Goal: Information Seeking & Learning: Learn about a topic

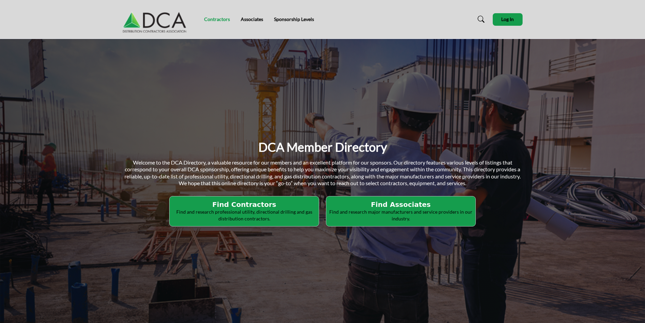
click at [212, 19] on link "Contractors" at bounding box center [217, 19] width 26 height 6
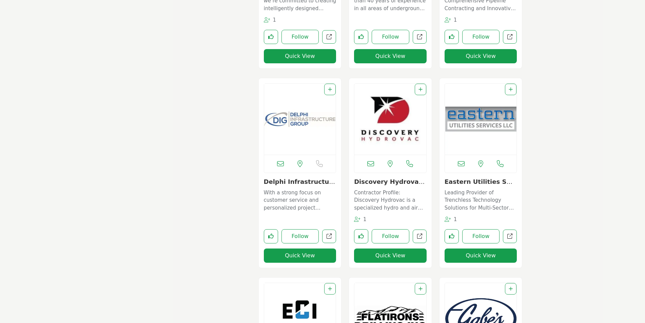
scroll to position [983, 0]
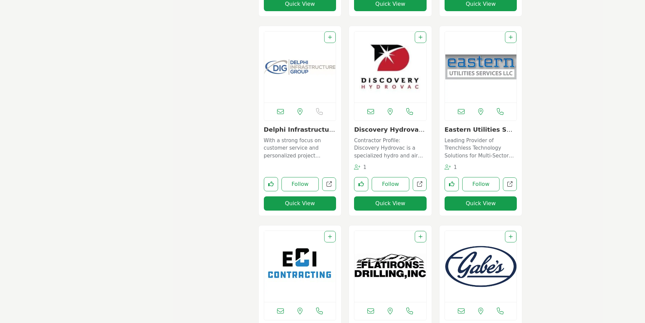
click at [482, 268] on img "Open Listing in new tab" at bounding box center [481, 266] width 72 height 71
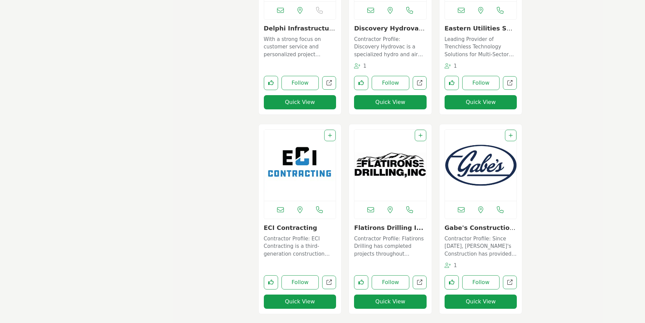
scroll to position [1085, 0]
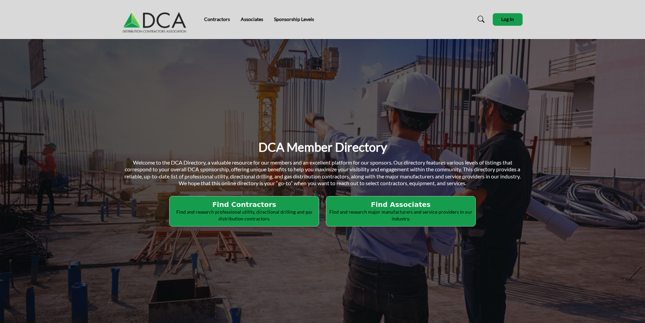
click at [276, 187] on p "Welcome to the DCA Directory, a valuable resource for our members and an excell…" at bounding box center [323, 173] width 400 height 28
click at [273, 202] on h2 "Find Contractors" at bounding box center [244, 205] width 145 height 8
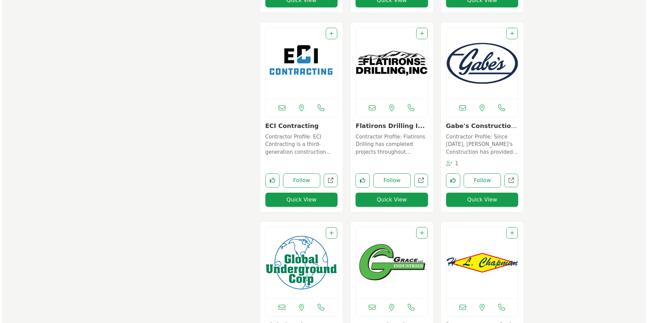
scroll to position [1288, 0]
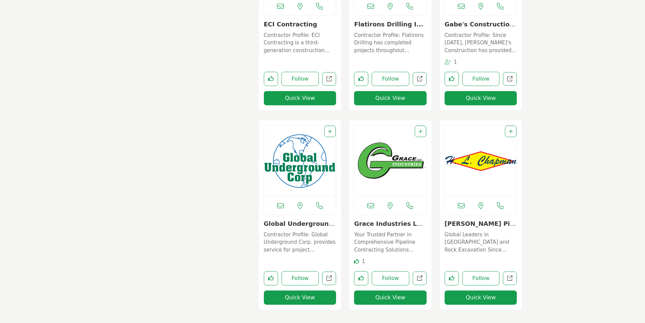
click at [304, 301] on button "Quick View" at bounding box center [300, 298] width 73 height 14
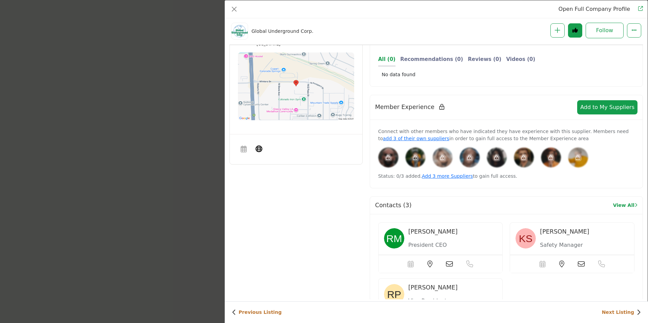
scroll to position [333, 0]
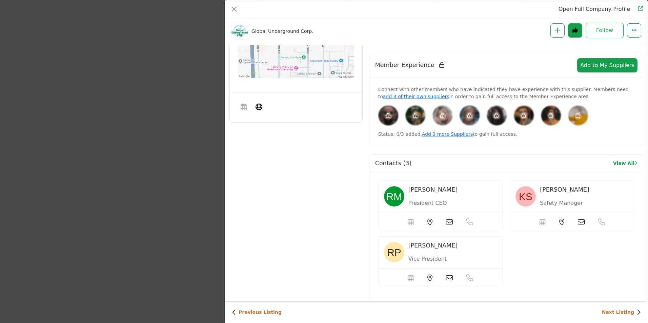
click at [395, 198] on img "Company Data Modal" at bounding box center [394, 196] width 20 height 20
click at [422, 193] on span "Robert Meadows" at bounding box center [433, 189] width 49 height 7
click at [471, 222] on icon "Company Data Modal" at bounding box center [469, 222] width 7 height 7
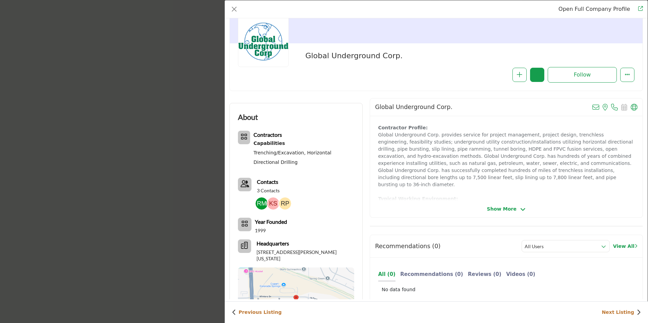
scroll to position [0, 0]
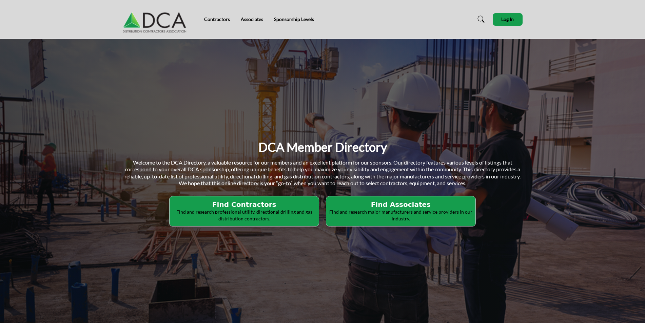
click at [265, 204] on h2 "Find Contractors" at bounding box center [244, 205] width 145 height 8
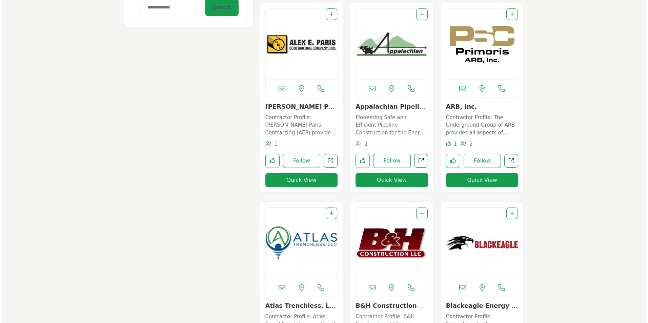
scroll to position [509, 0]
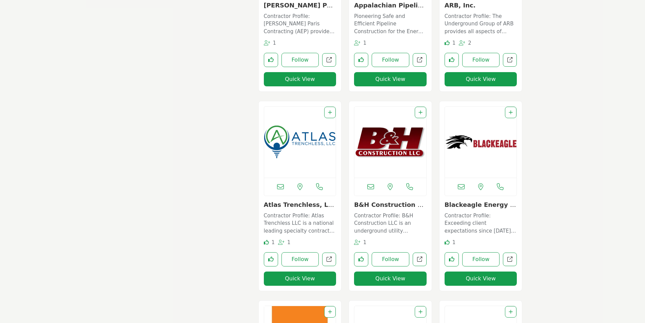
click at [392, 276] on button "Quick View" at bounding box center [390, 279] width 73 height 14
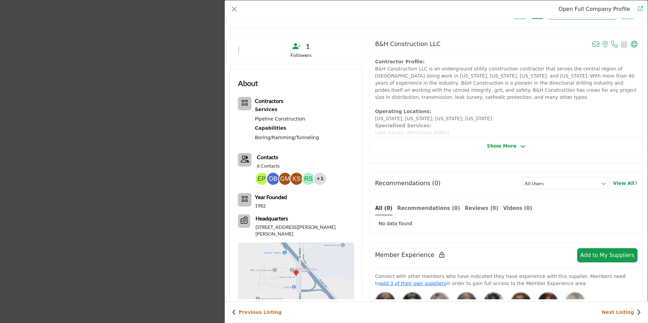
scroll to position [163, 0]
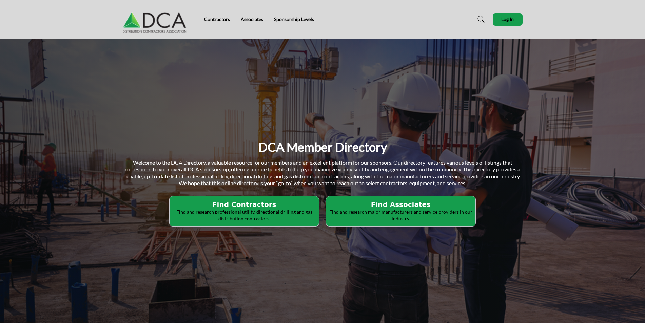
click at [251, 208] on h2 "Find Contractors" at bounding box center [244, 205] width 145 height 8
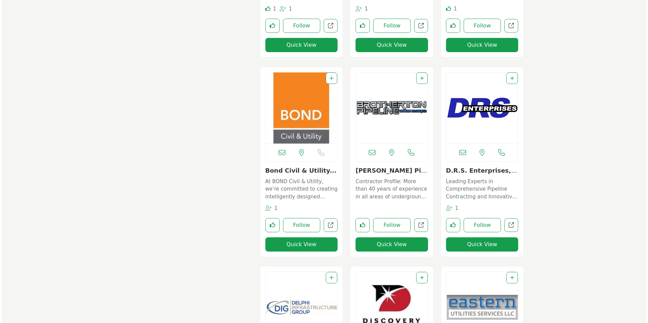
scroll to position [758, 0]
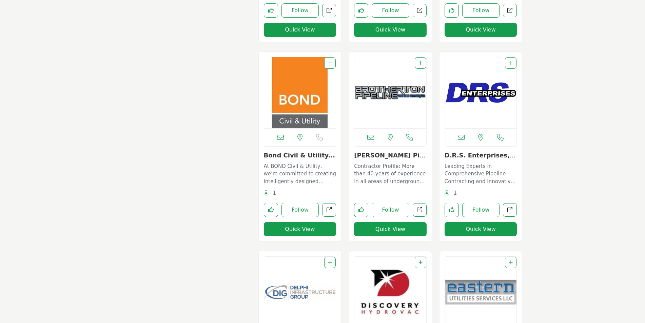
click at [470, 229] on button "Quick View" at bounding box center [480, 229] width 73 height 14
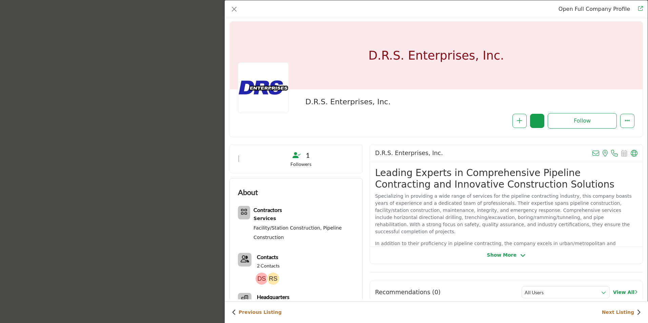
scroll to position [0, 0]
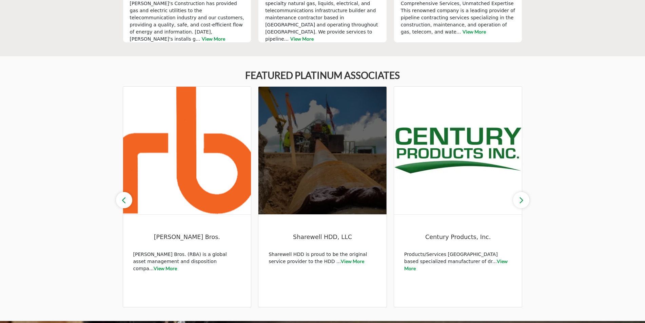
scroll to position [237, 0]
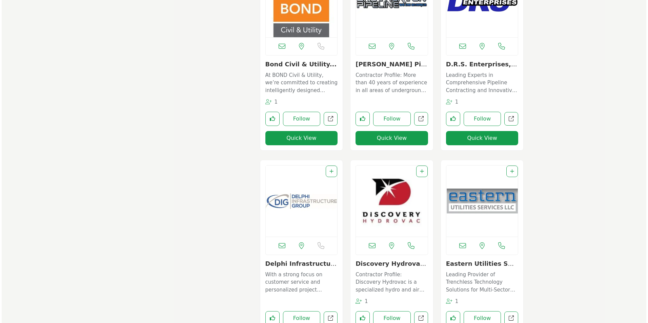
scroll to position [1132, 0]
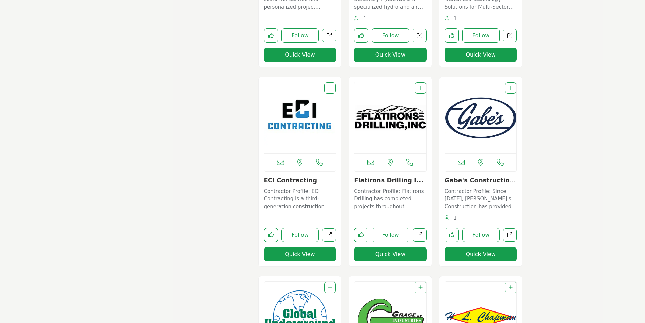
click at [293, 257] on button "Quick View" at bounding box center [300, 254] width 73 height 14
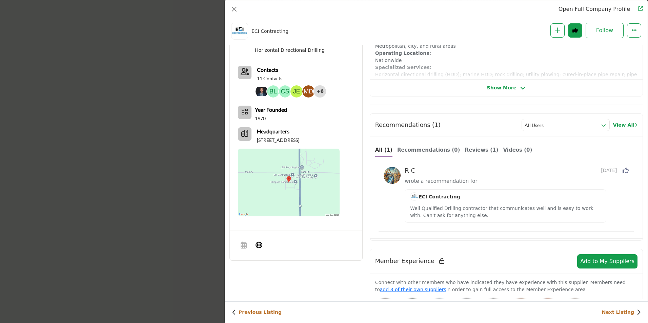
scroll to position [197, 0]
click at [511, 89] on span "Show More" at bounding box center [501, 87] width 29 height 7
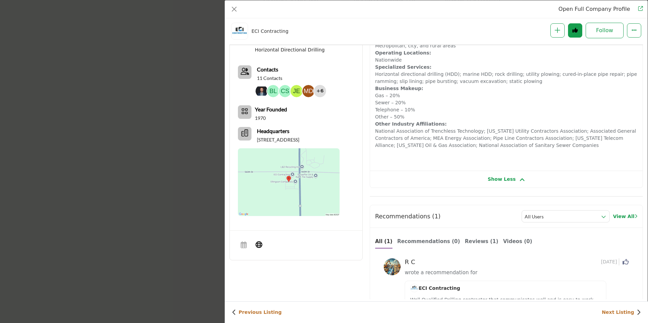
scroll to position [68, 0]
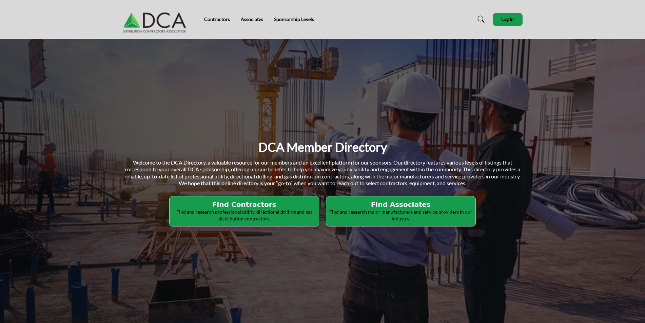
click at [260, 210] on p "Find and research professional utility, directional drilling and gas distributi…" at bounding box center [244, 215] width 145 height 13
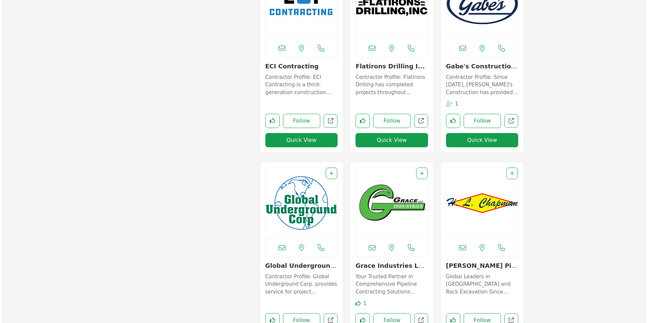
scroll to position [1288, 0]
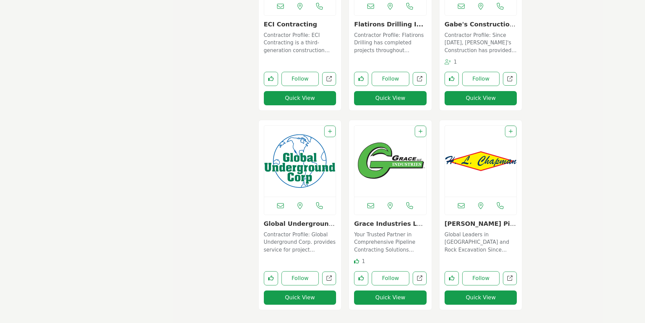
click at [385, 302] on button "Quick View" at bounding box center [390, 298] width 73 height 14
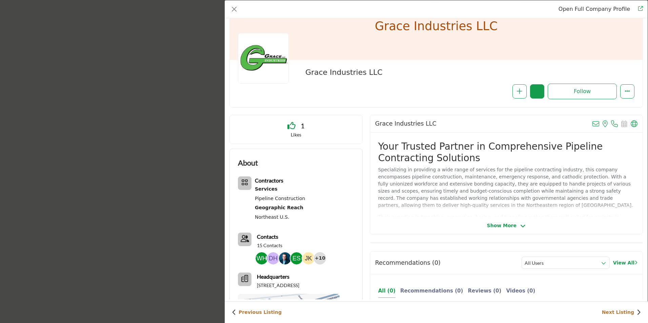
scroll to position [68, 0]
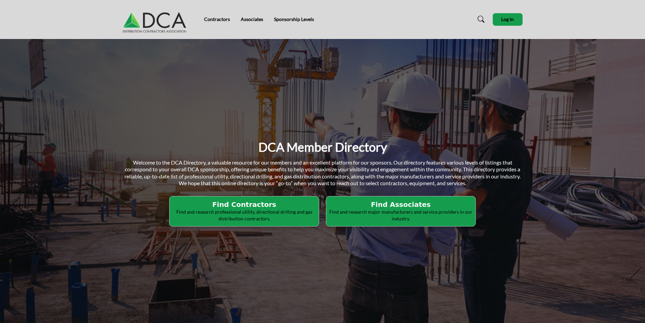
click at [245, 215] on p "Find and research professional utility, directional drilling and gas distributi…" at bounding box center [244, 215] width 145 height 13
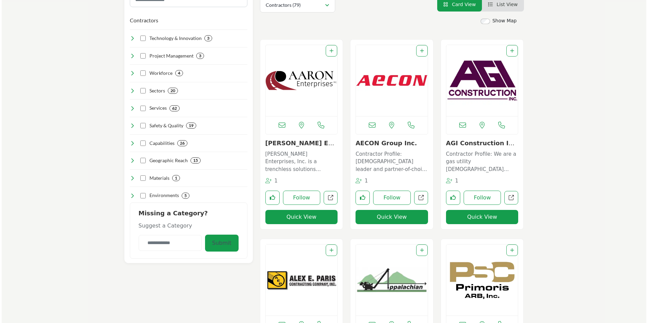
scroll to position [203, 0]
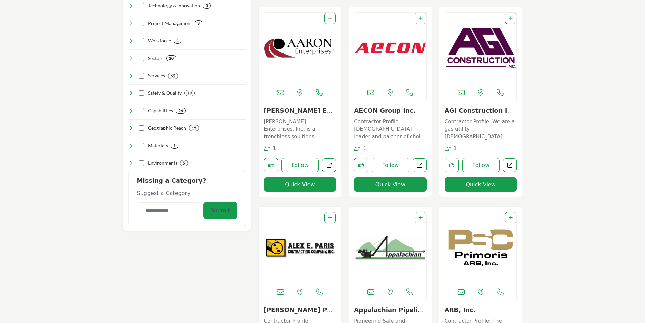
click at [296, 182] on button "Quick View" at bounding box center [300, 185] width 73 height 14
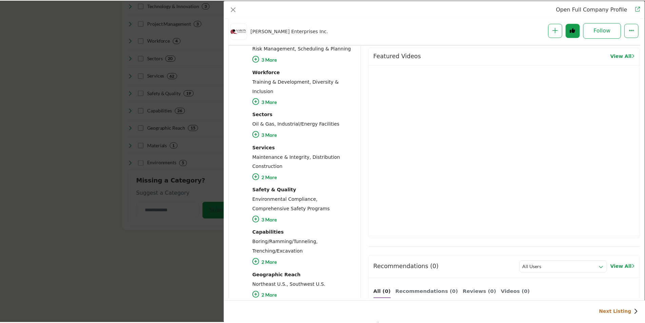
scroll to position [231, 0]
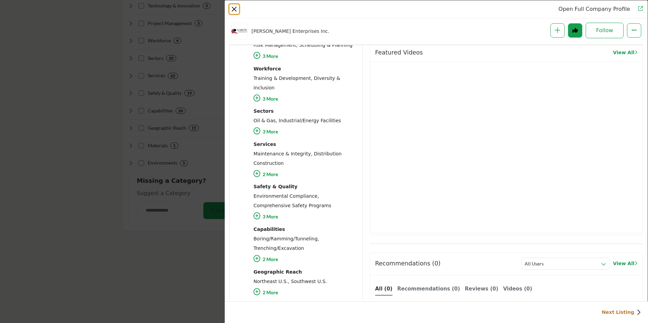
click at [235, 6] on button "Close" at bounding box center [234, 8] width 9 height 9
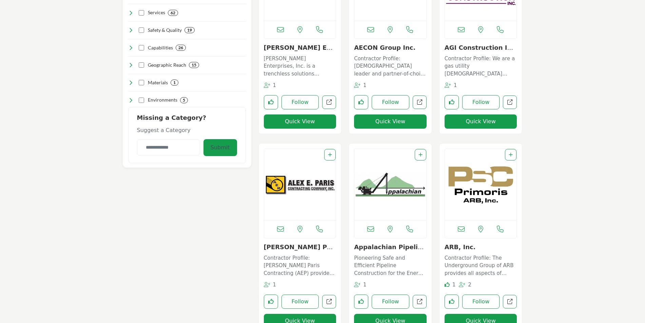
scroll to position [271, 0]
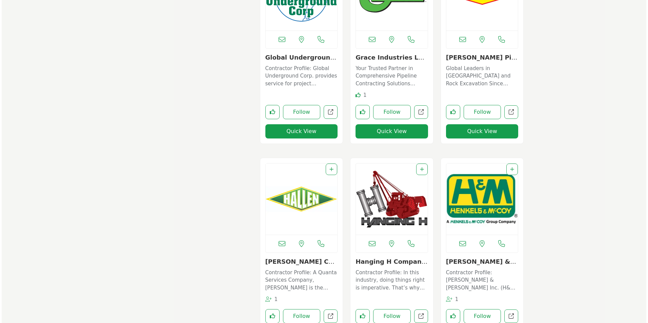
scroll to position [1526, 0]
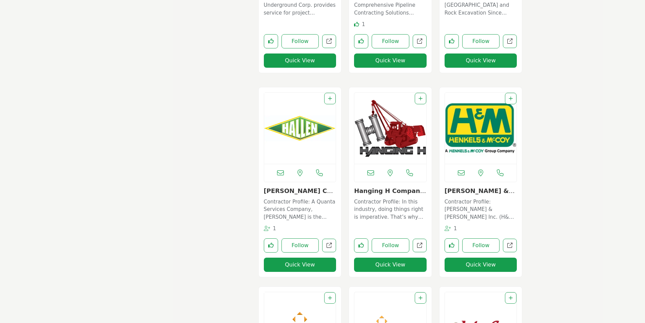
click at [381, 263] on button "Quick View" at bounding box center [390, 265] width 73 height 14
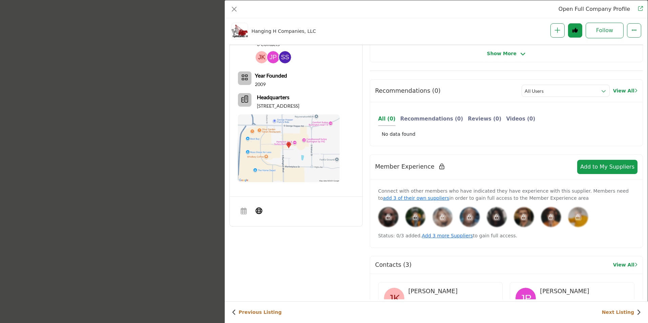
scroll to position [68, 0]
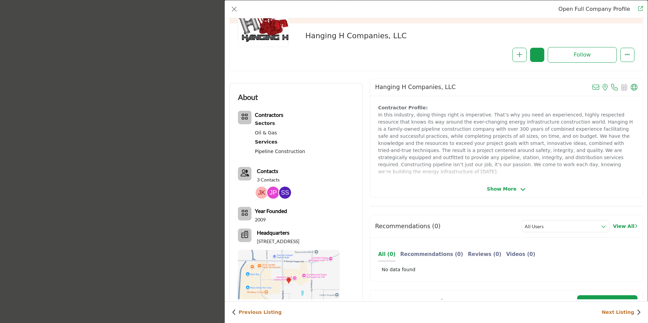
click at [497, 191] on span "Show More" at bounding box center [501, 189] width 29 height 7
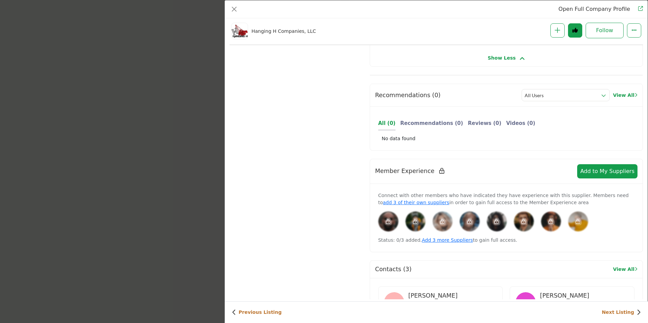
scroll to position [434, 0]
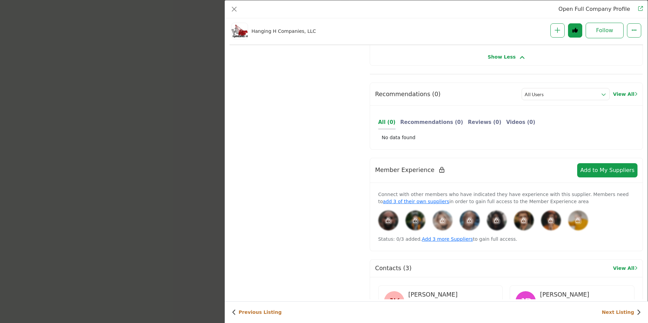
click at [386, 218] on icon "Company Data Modal" at bounding box center [388, 220] width 4 height 5
